Goal: Task Accomplishment & Management: Manage account settings

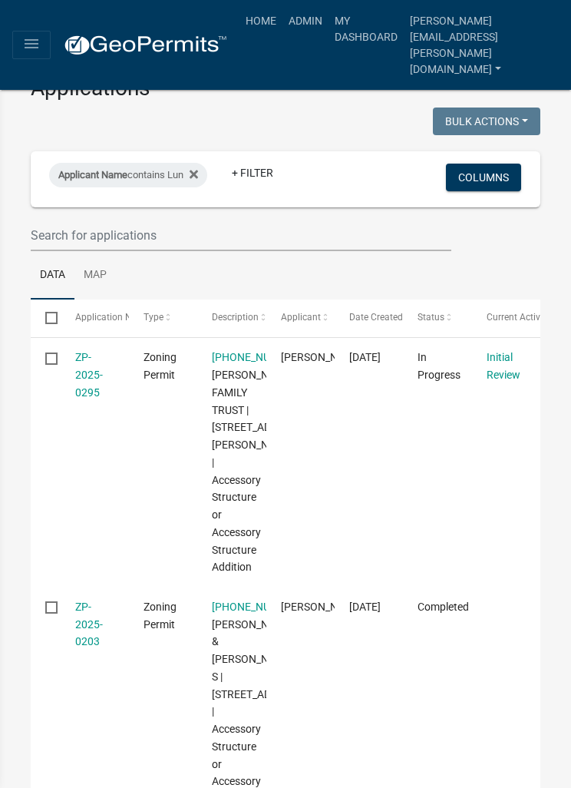
click at [198, 170] on icon at bounding box center [194, 174] width 8 height 12
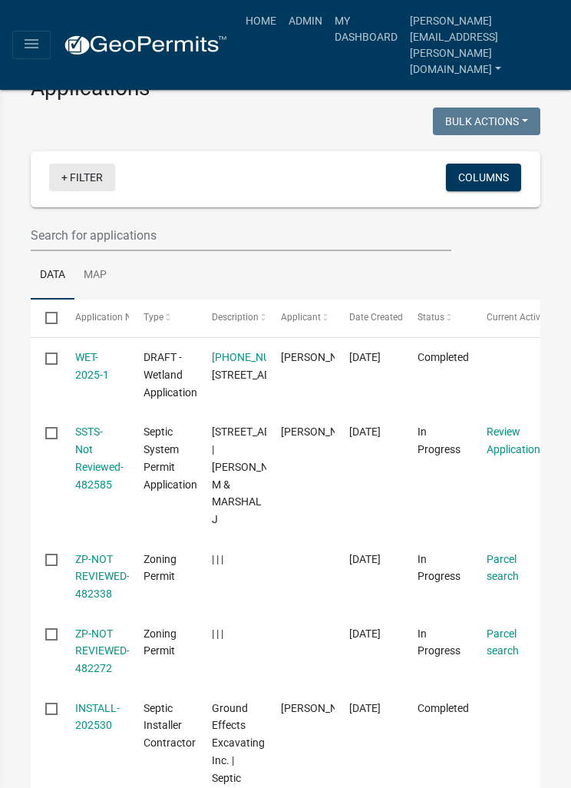
click at [98, 179] on link "+ Filter" at bounding box center [82, 178] width 66 height 28
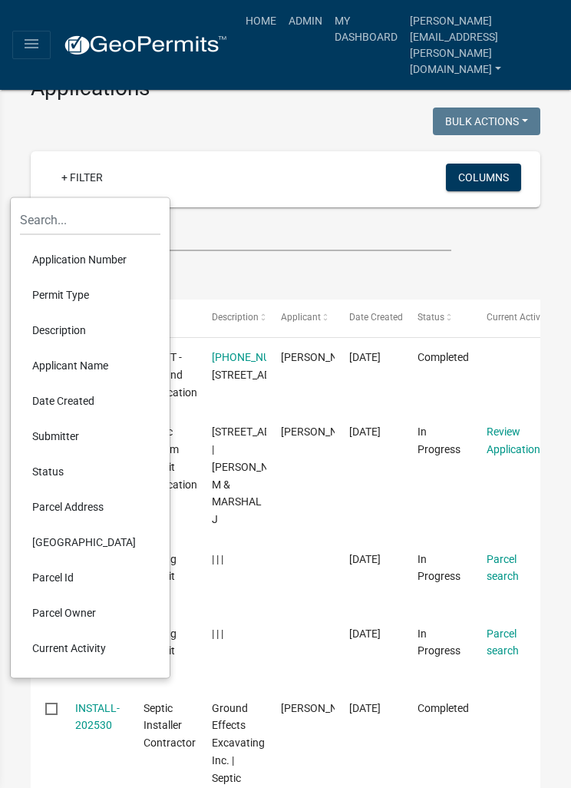
click at [88, 290] on li "Permit Type" at bounding box center [90, 294] width 141 height 35
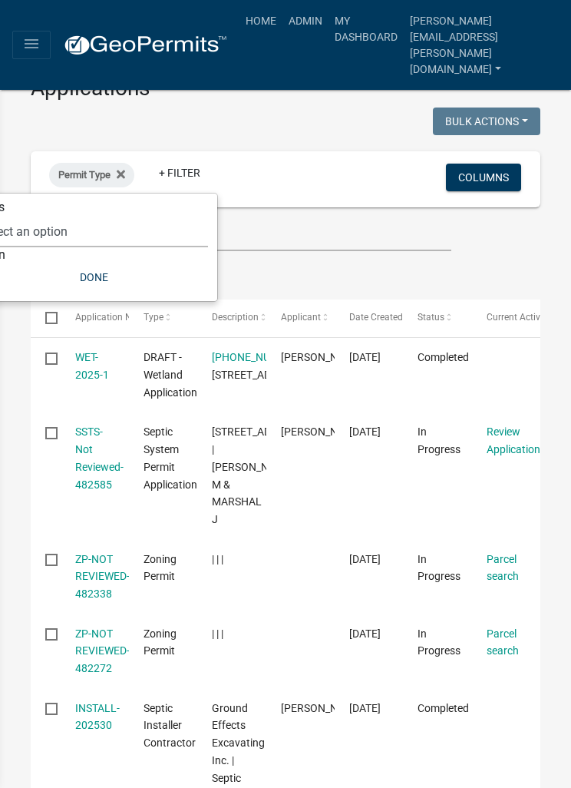
click at [158, 223] on select "Select an option DRAFT - CUP/IUP Application DRAFT - Vacation Rental Applicatio…" at bounding box center [94, 231] width 228 height 31
select select "4ea715b7-1725-4cb7-82be-3d693945ff20"
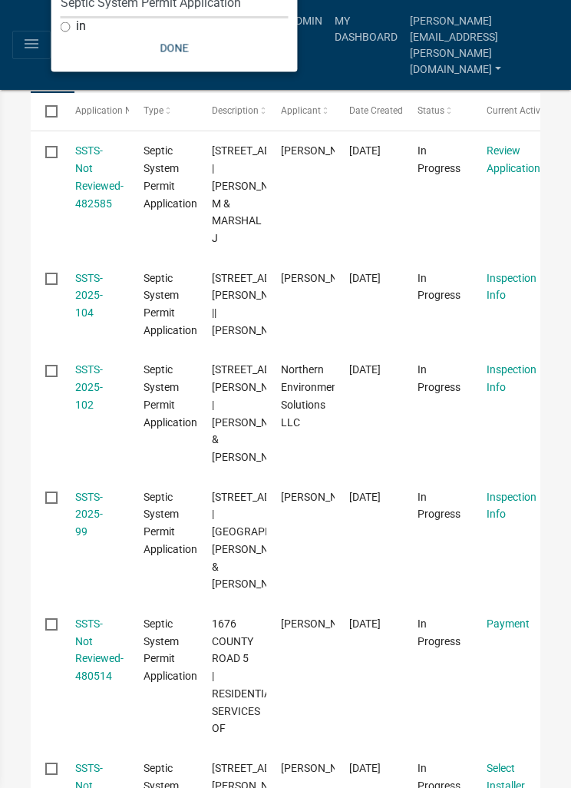
scroll to position [220, 0]
click at [203, 54] on button "Done" at bounding box center [175, 47] width 228 height 28
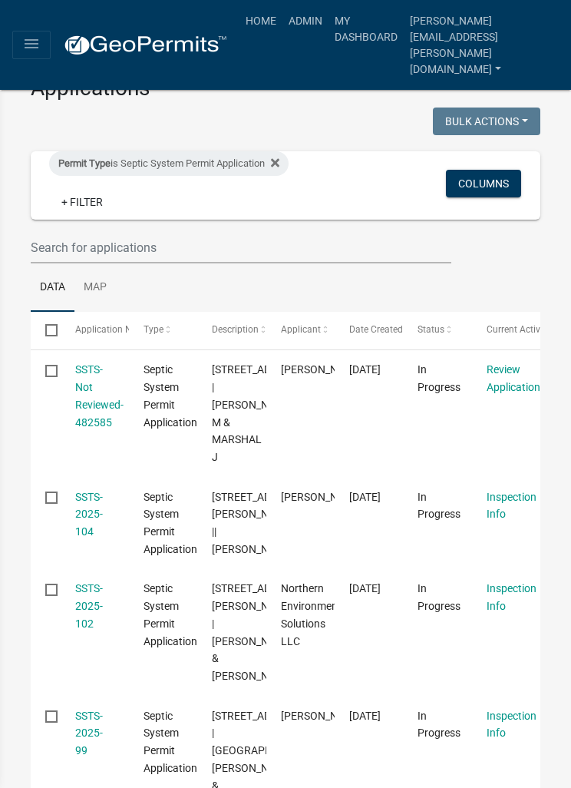
scroll to position [0, 0]
click at [84, 204] on link "+ Filter" at bounding box center [82, 202] width 66 height 28
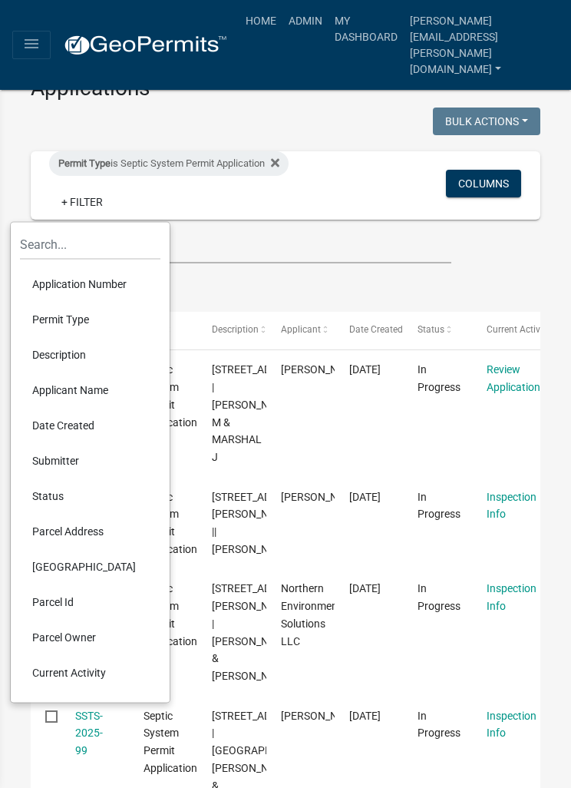
click at [117, 282] on li "Application Number" at bounding box center [90, 283] width 141 height 35
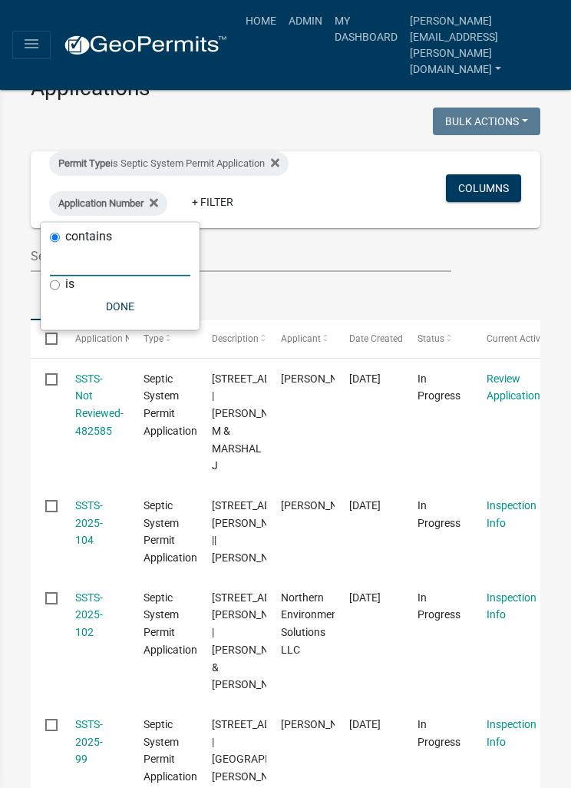
click at [134, 263] on input "text" at bounding box center [120, 260] width 141 height 31
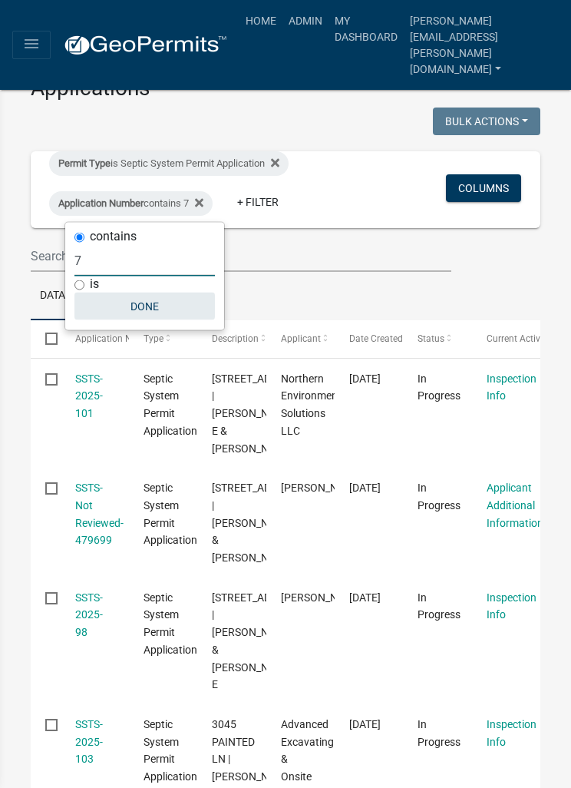
type input "7"
click at [164, 308] on button "Done" at bounding box center [144, 307] width 141 height 28
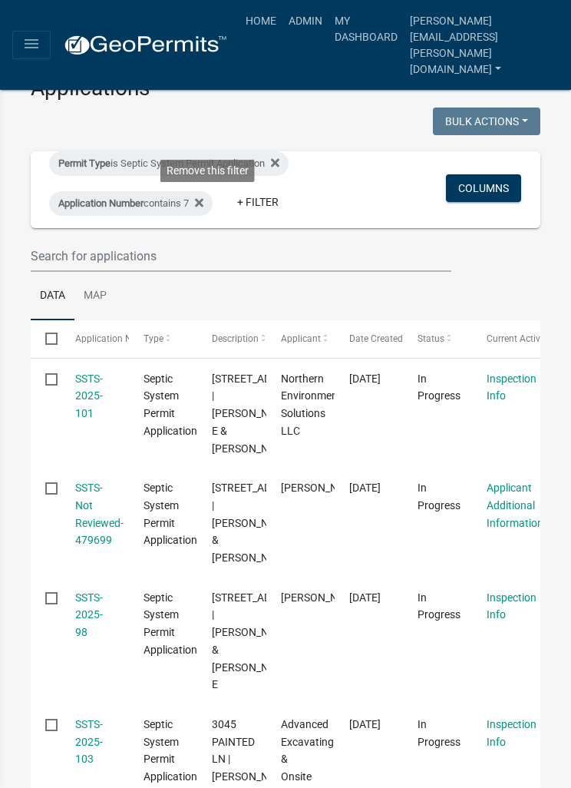
click at [203, 200] on icon at bounding box center [199, 203] width 8 height 8
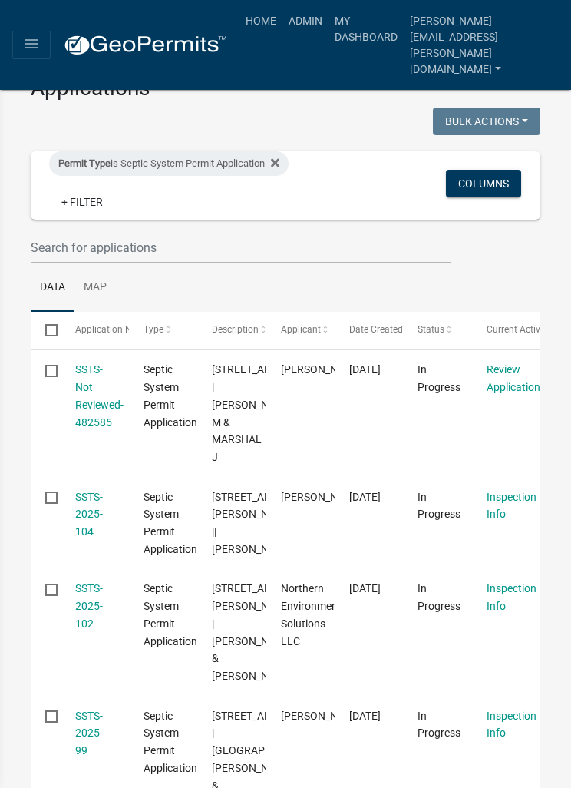
click at [83, 213] on link "+ Filter" at bounding box center [82, 202] width 66 height 28
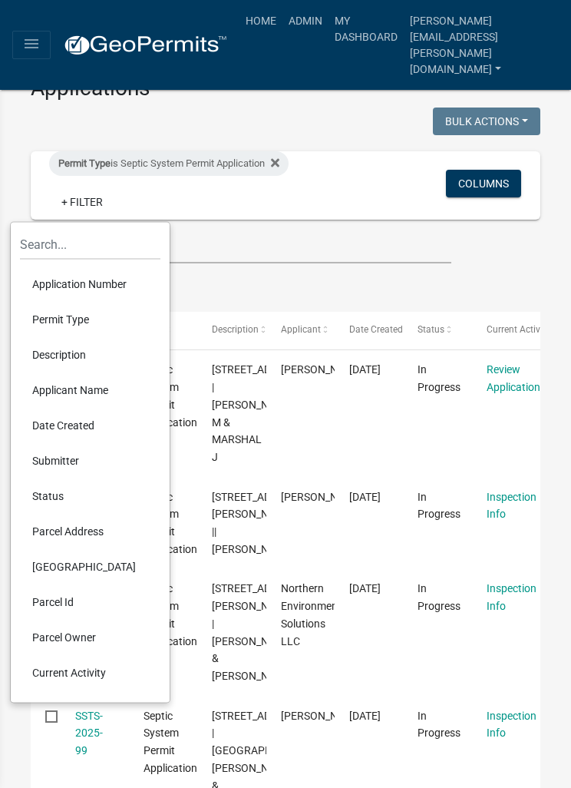
click at [117, 279] on li "Application Number" at bounding box center [90, 283] width 141 height 35
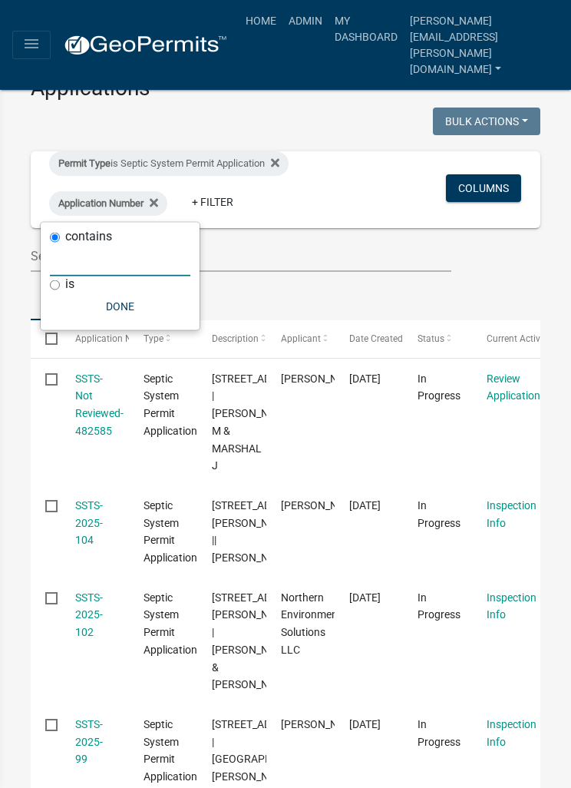
click at [121, 258] on input "text" at bounding box center [120, 260] width 141 height 31
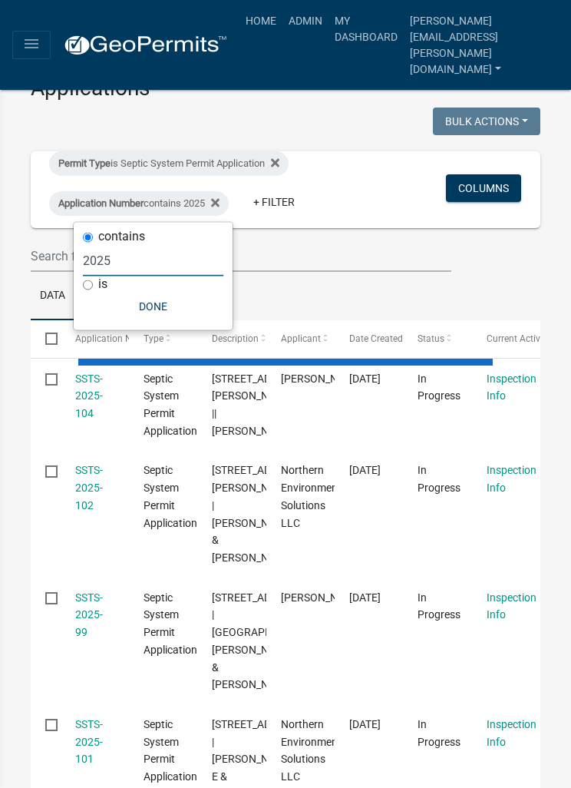
type input "2025"
click at [169, 303] on button "Done" at bounding box center [153, 307] width 141 height 28
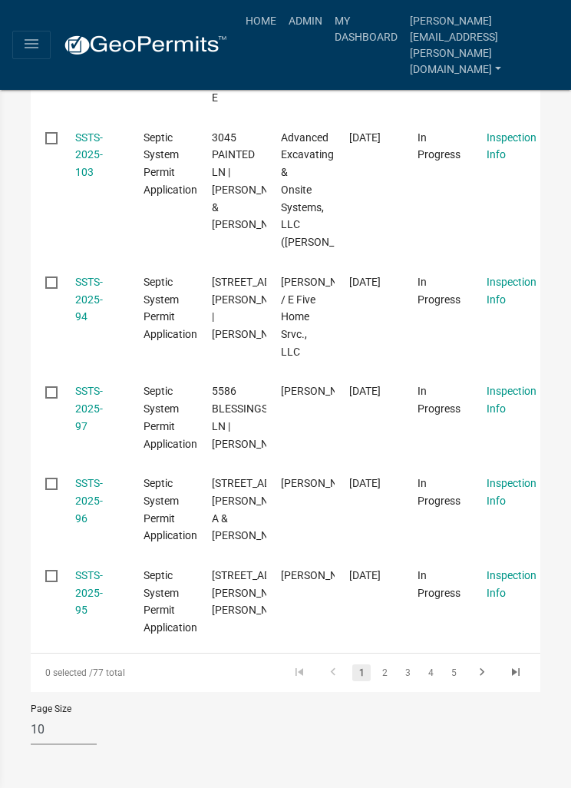
scroll to position [1215, 0]
click at [392, 673] on link "2" at bounding box center [384, 672] width 18 height 17
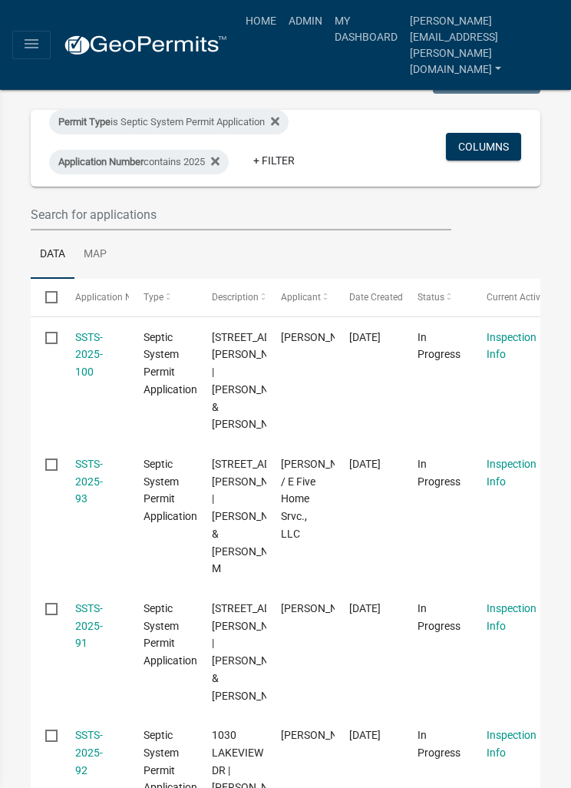
scroll to position [41, 0]
